Goal: Complete application form

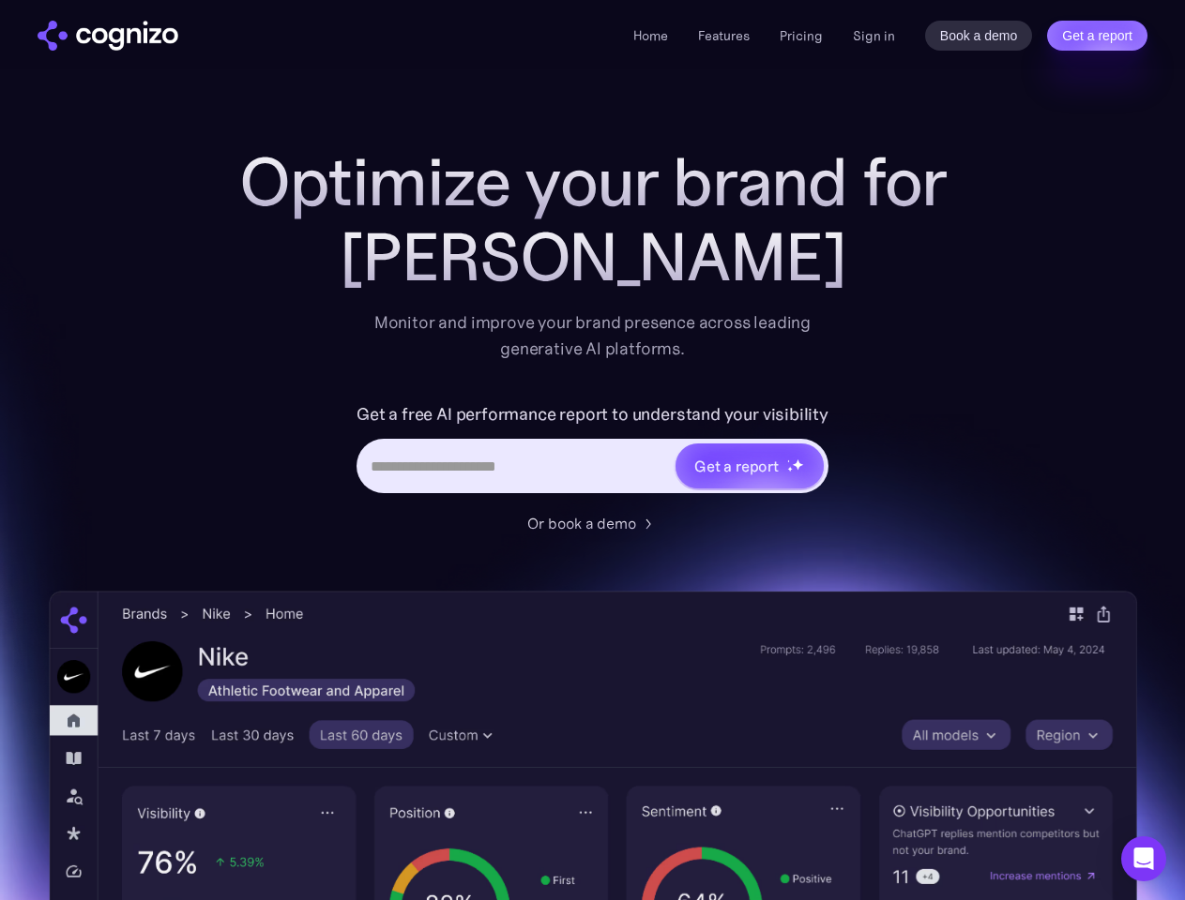
click at [1096, 36] on link "Get a report" at bounding box center [1097, 36] width 100 height 30
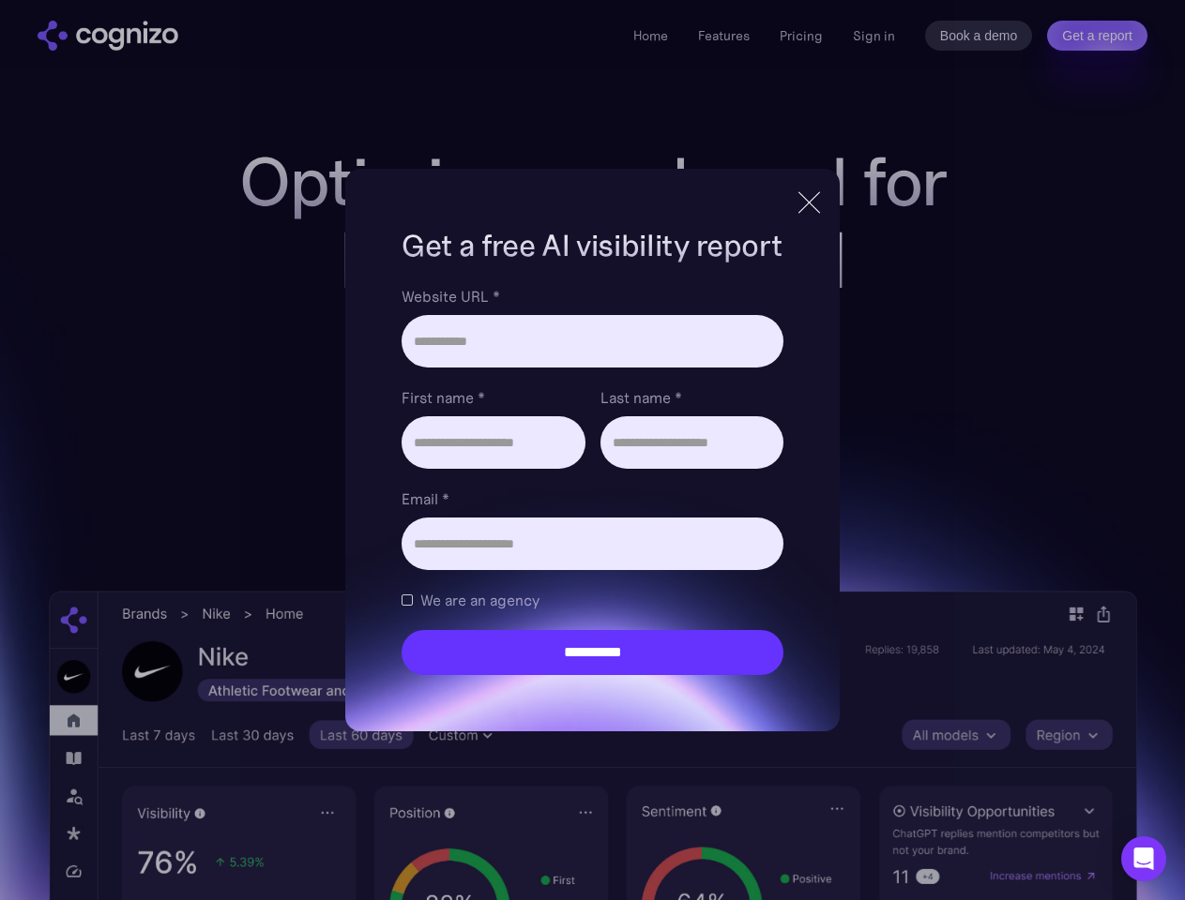
click at [748, 466] on input "Last name *" at bounding box center [691, 442] width 183 height 53
click at [1143, 859] on icon "Open Intercom Messenger" at bounding box center [1144, 859] width 20 height 23
